Goal: Information Seeking & Learning: Learn about a topic

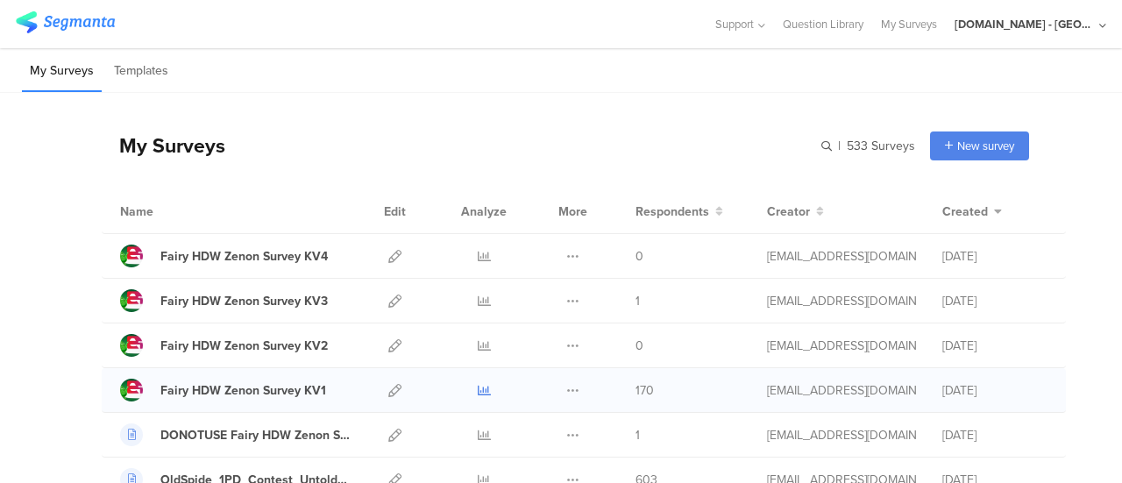
click at [478, 384] on icon at bounding box center [484, 390] width 13 height 13
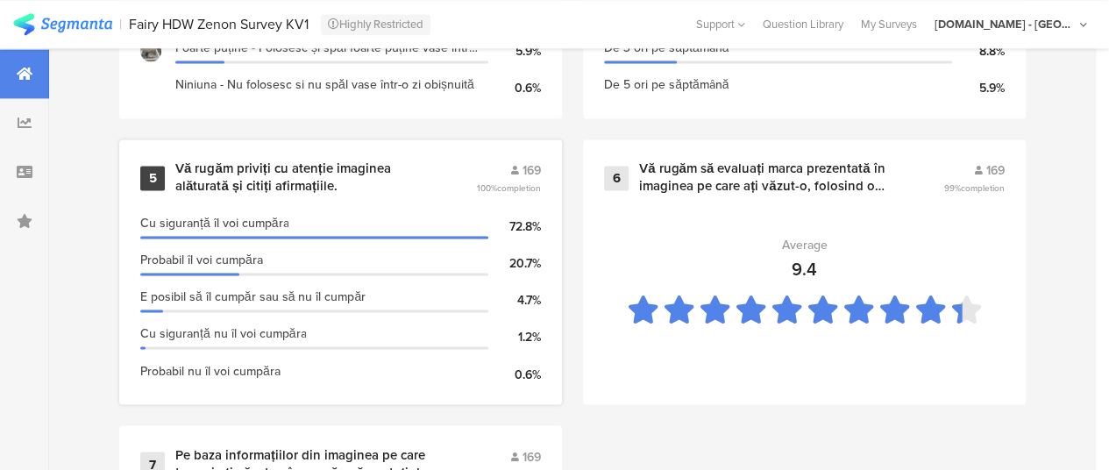
scroll to position [1295, 0]
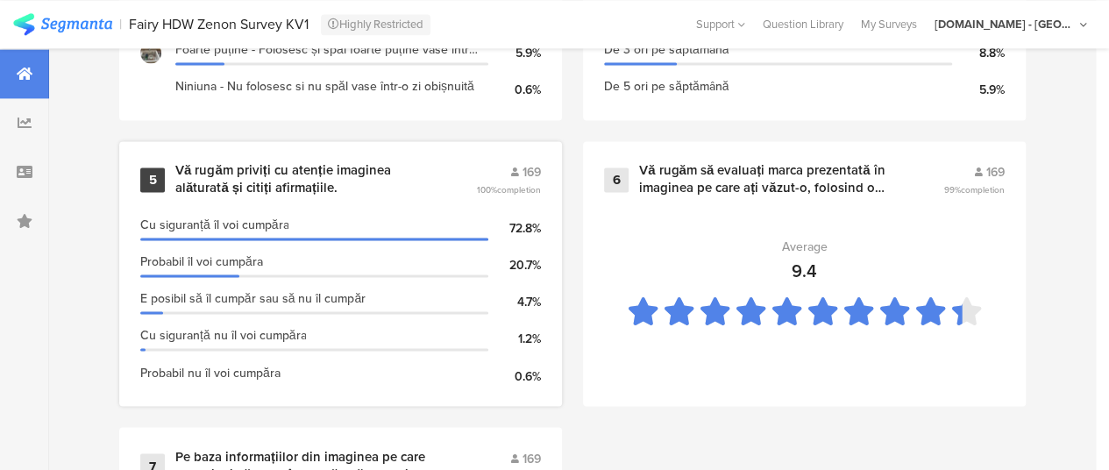
click at [388, 211] on div "5 Vă rugăm priviți cu atenție imaginea alăturată și citiți afirmațiile. 169 100…" at bounding box center [340, 273] width 443 height 265
click at [306, 189] on div "Vă rugăm priviți cu atenție imaginea alăturată și citiți afirmațiile." at bounding box center [304, 179] width 259 height 34
